Goal: Task Accomplishment & Management: Complete application form

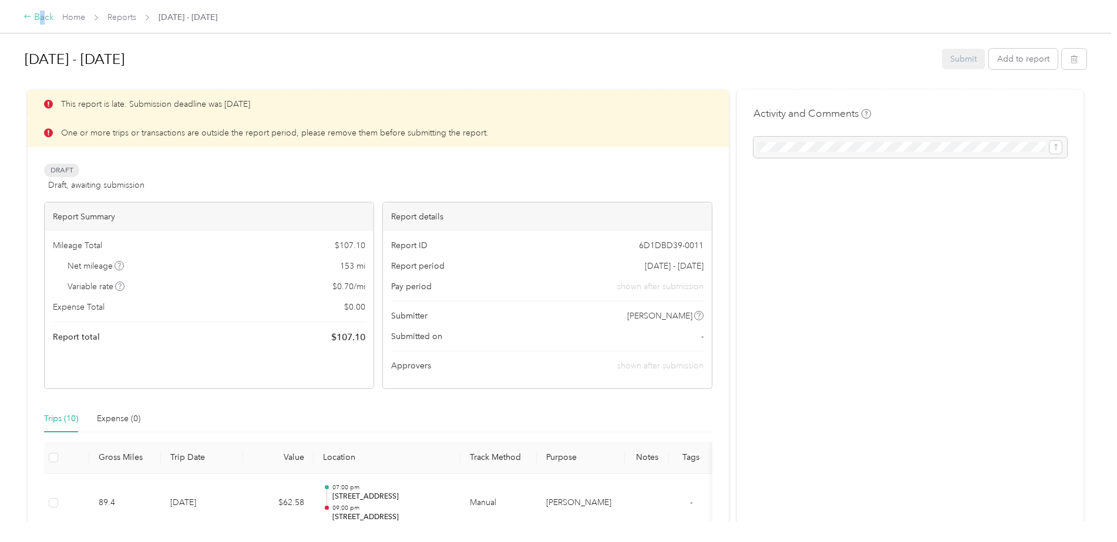
click at [43, 15] on div "Back" at bounding box center [38, 18] width 31 height 14
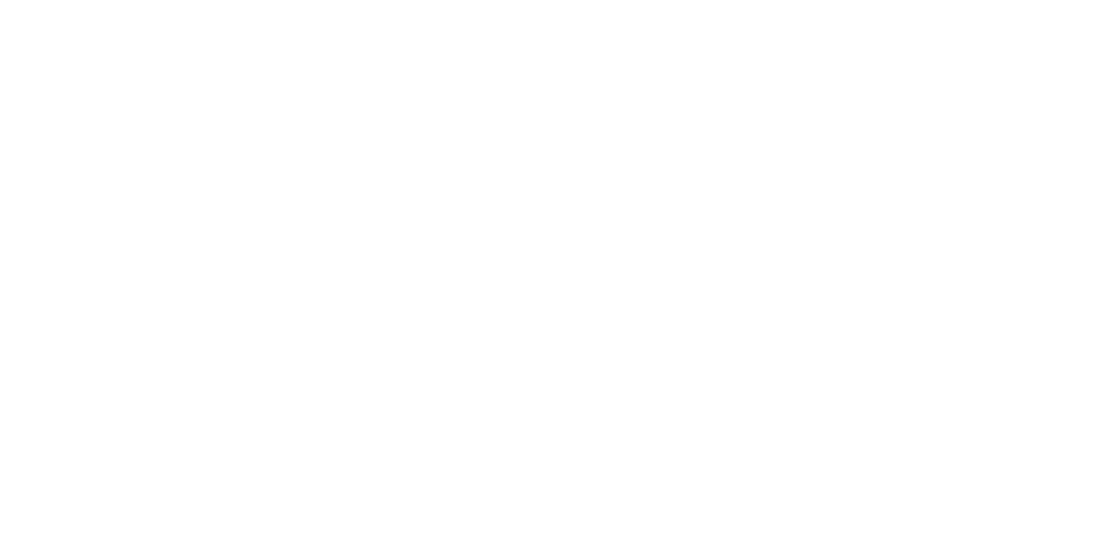
drag, startPoint x: 0, startPoint y: 0, endPoint x: 40, endPoint y: 17, distance: 43.4
click at [40, 18] on html at bounding box center [555, 271] width 1111 height 542
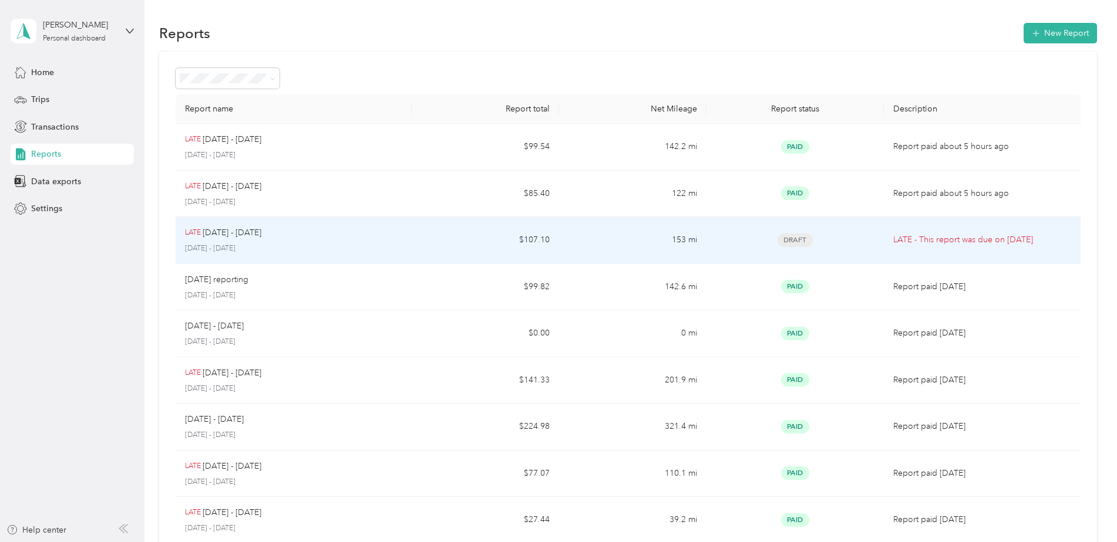
click at [918, 240] on p "LATE - This report was due on Sep. 19, 2025" at bounding box center [982, 240] width 178 height 13
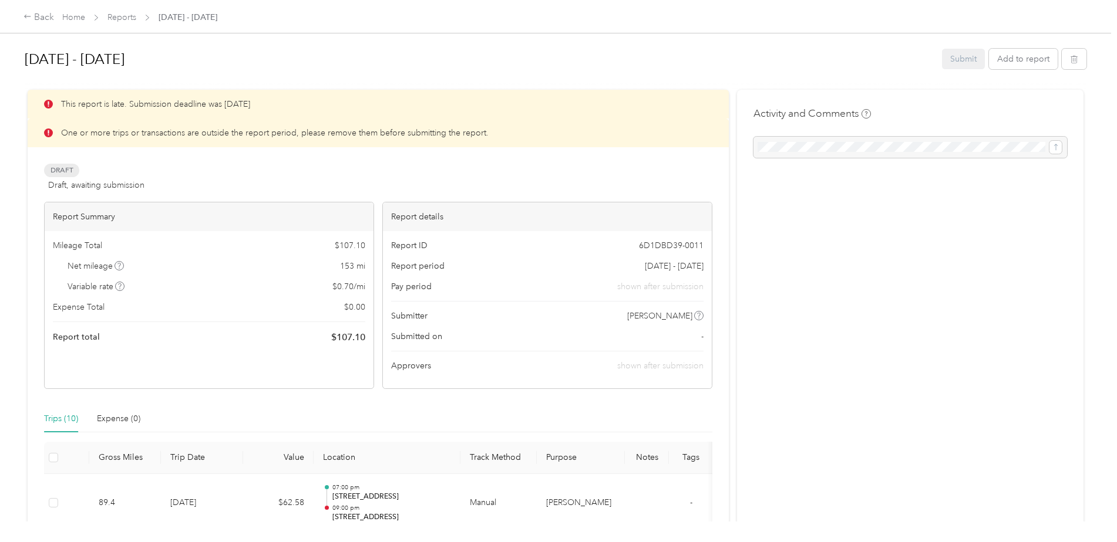
click at [959, 56] on div "Submit Add to report" at bounding box center [1014, 59] width 144 height 21
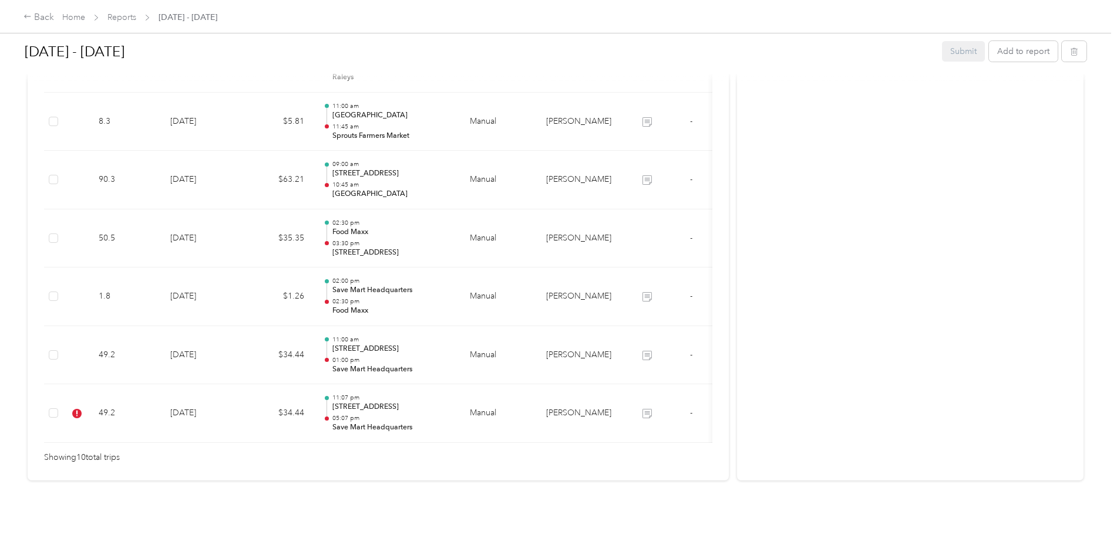
scroll to position [633, 0]
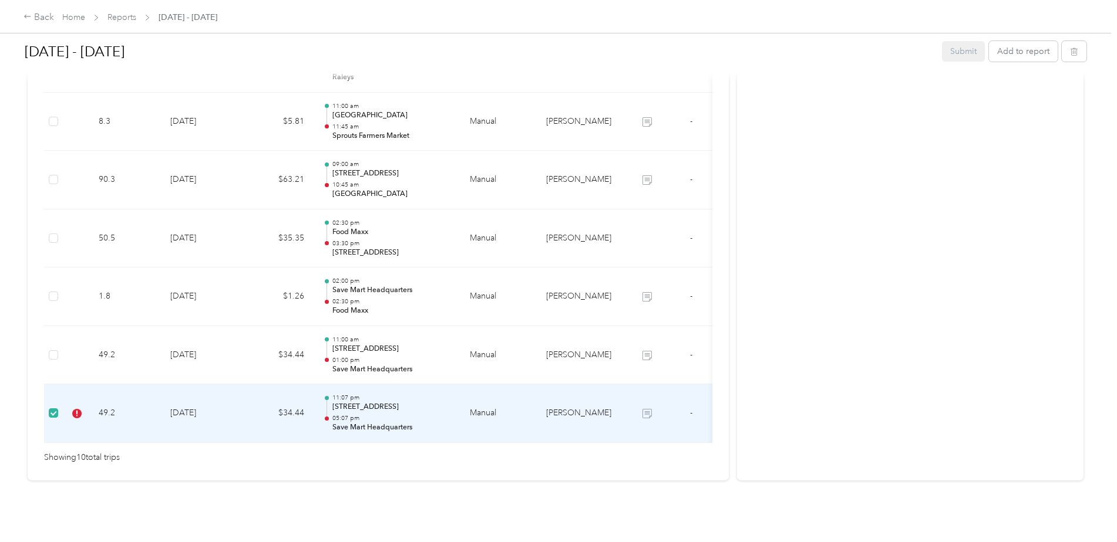
drag, startPoint x: 180, startPoint y: 394, endPoint x: 941, endPoint y: 240, distance: 776.3
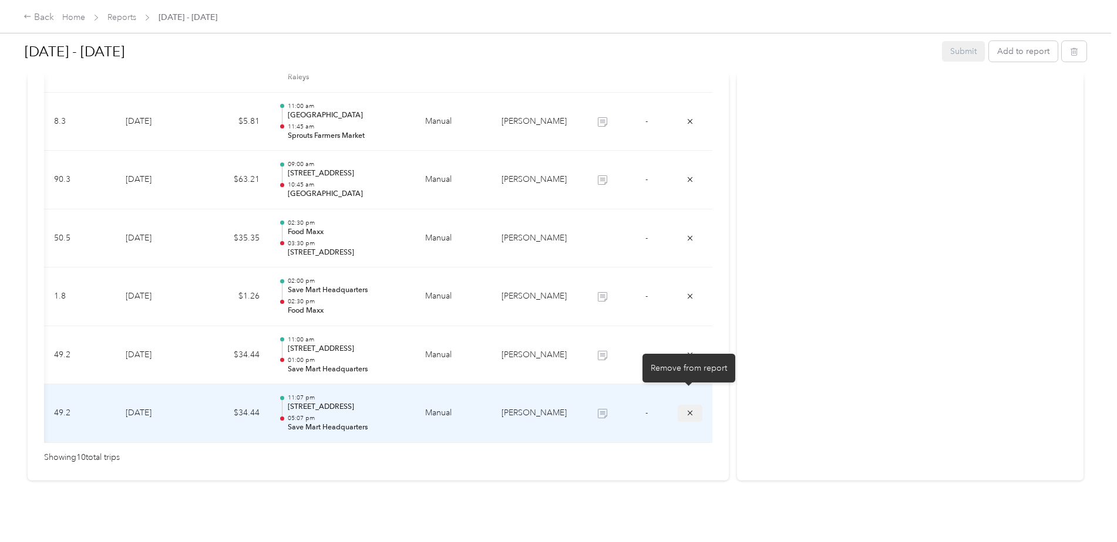
click at [689, 409] on icon "submit" at bounding box center [690, 413] width 8 height 8
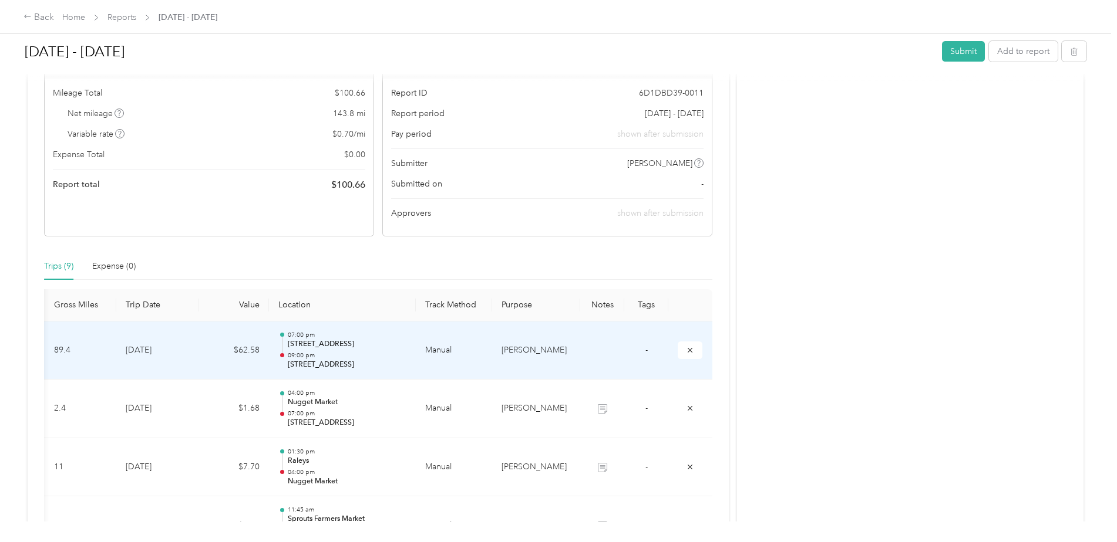
scroll to position [17, 0]
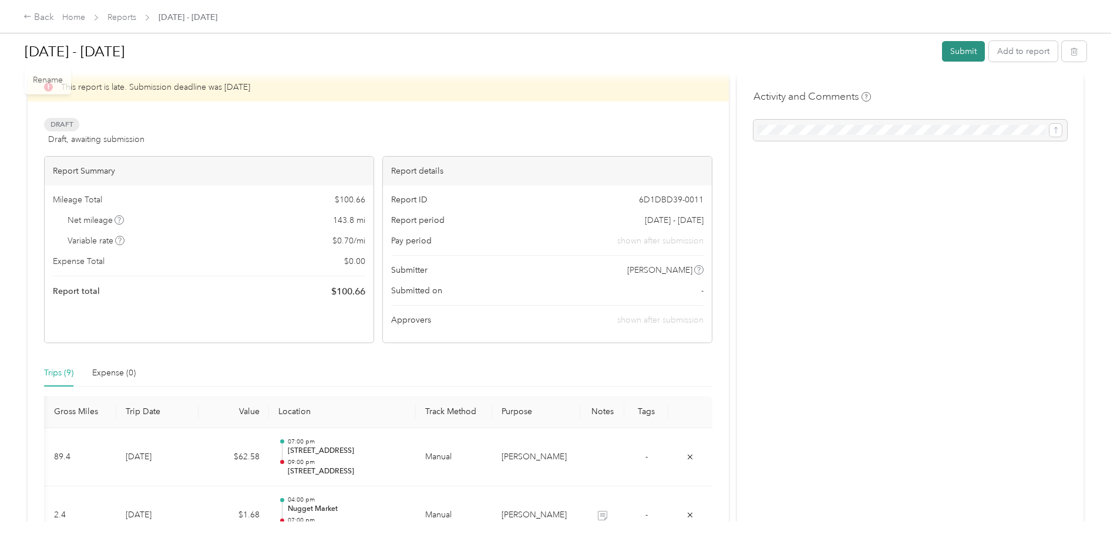
click at [954, 55] on button "Submit" at bounding box center [963, 51] width 43 height 21
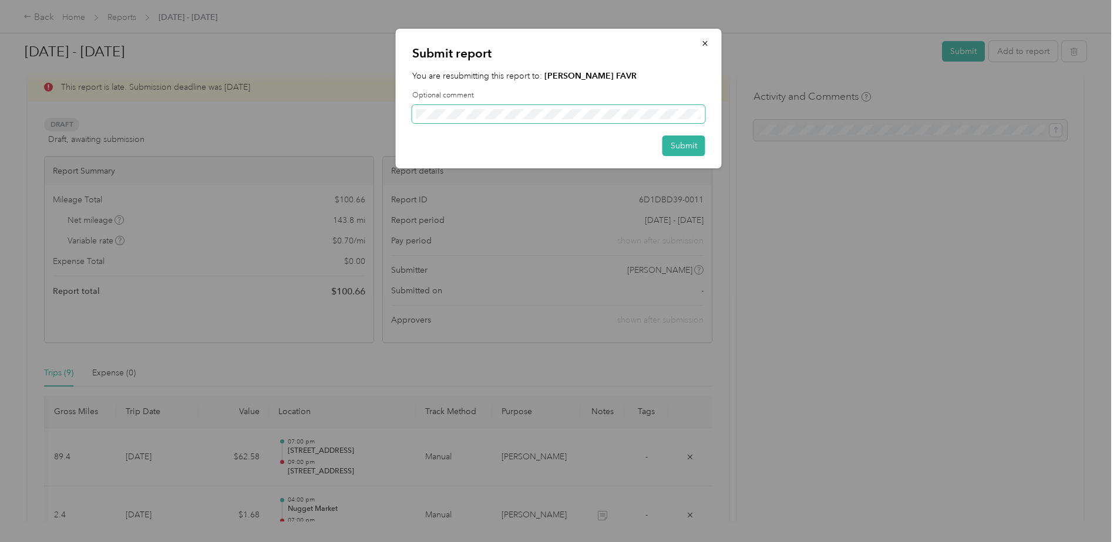
scroll to position [0, 0]
click at [686, 148] on button "Submit" at bounding box center [683, 146] width 43 height 21
